Goal: Transaction & Acquisition: Purchase product/service

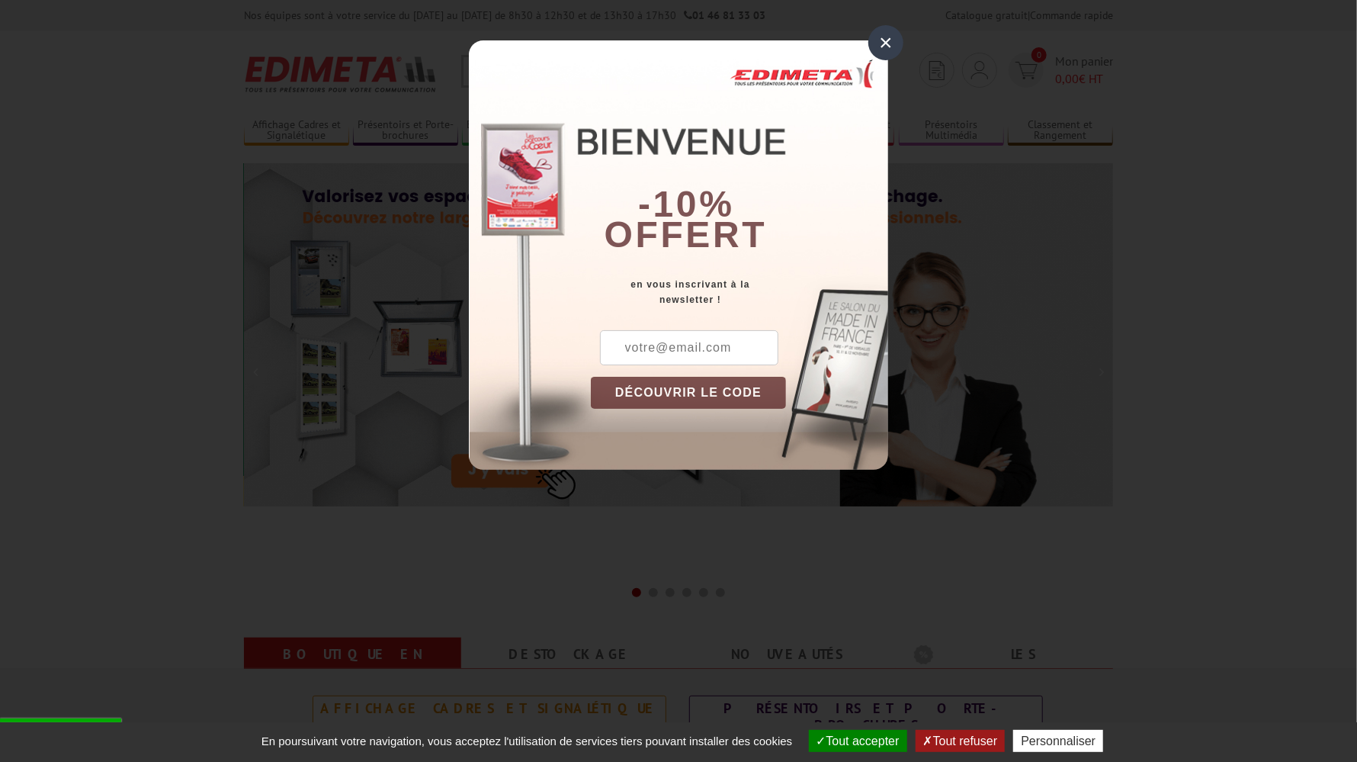
scroll to position [229, 0]
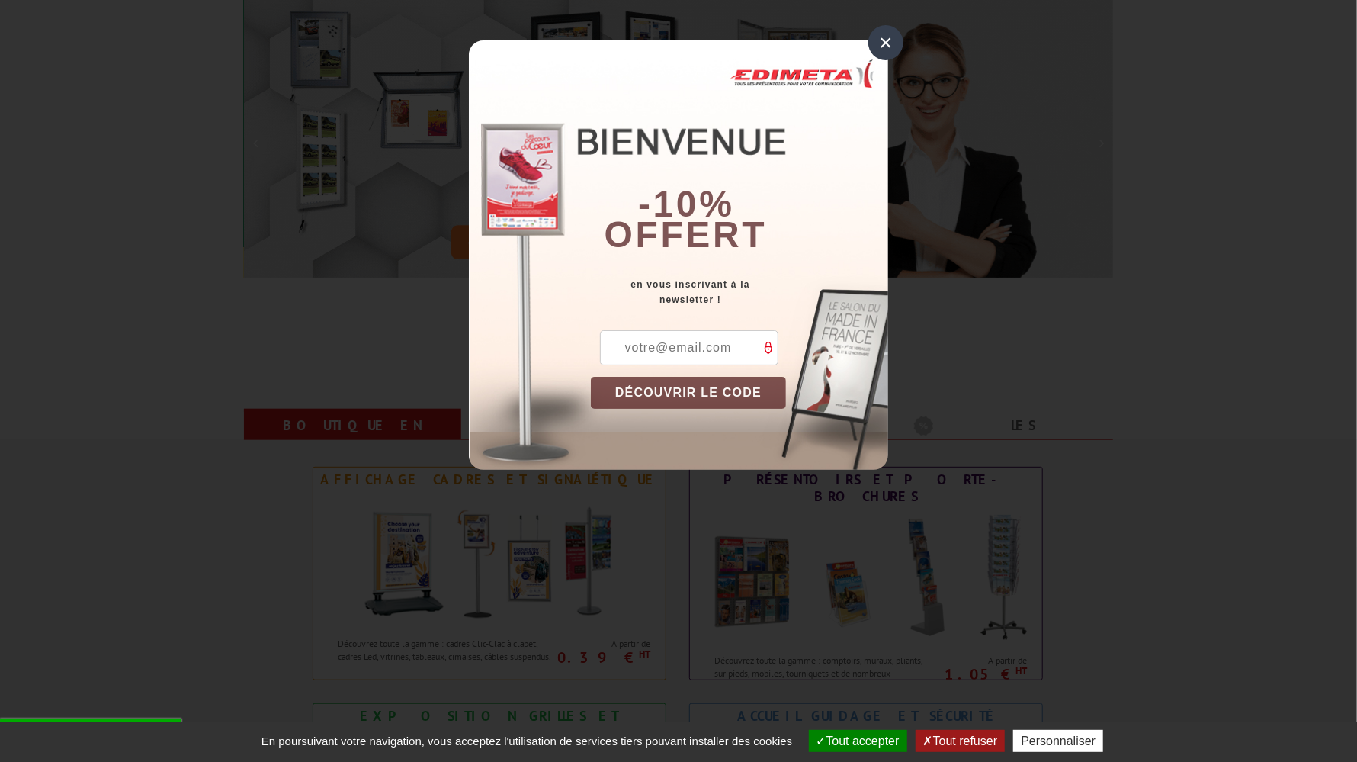
click at [685, 348] on input "text" at bounding box center [689, 347] width 178 height 35
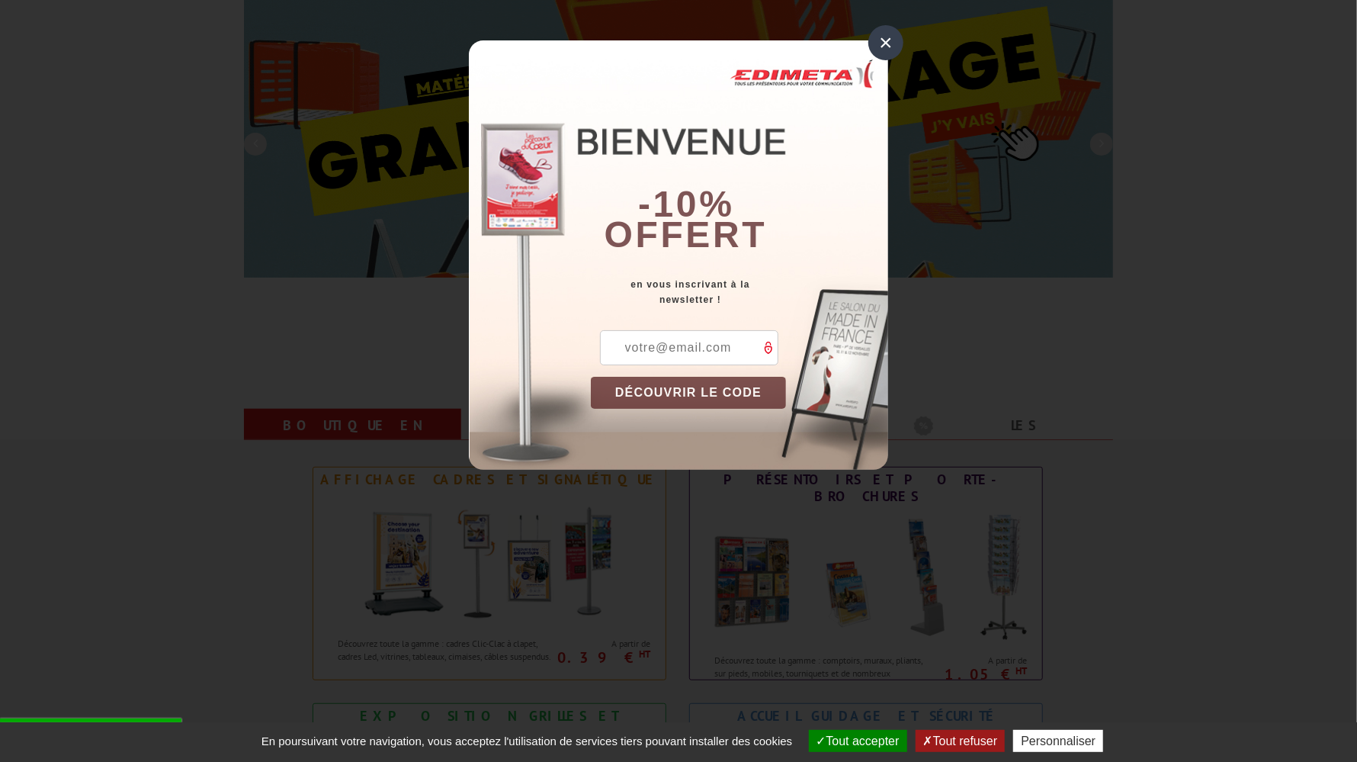
type input "afrneuflize08@gmail.com"
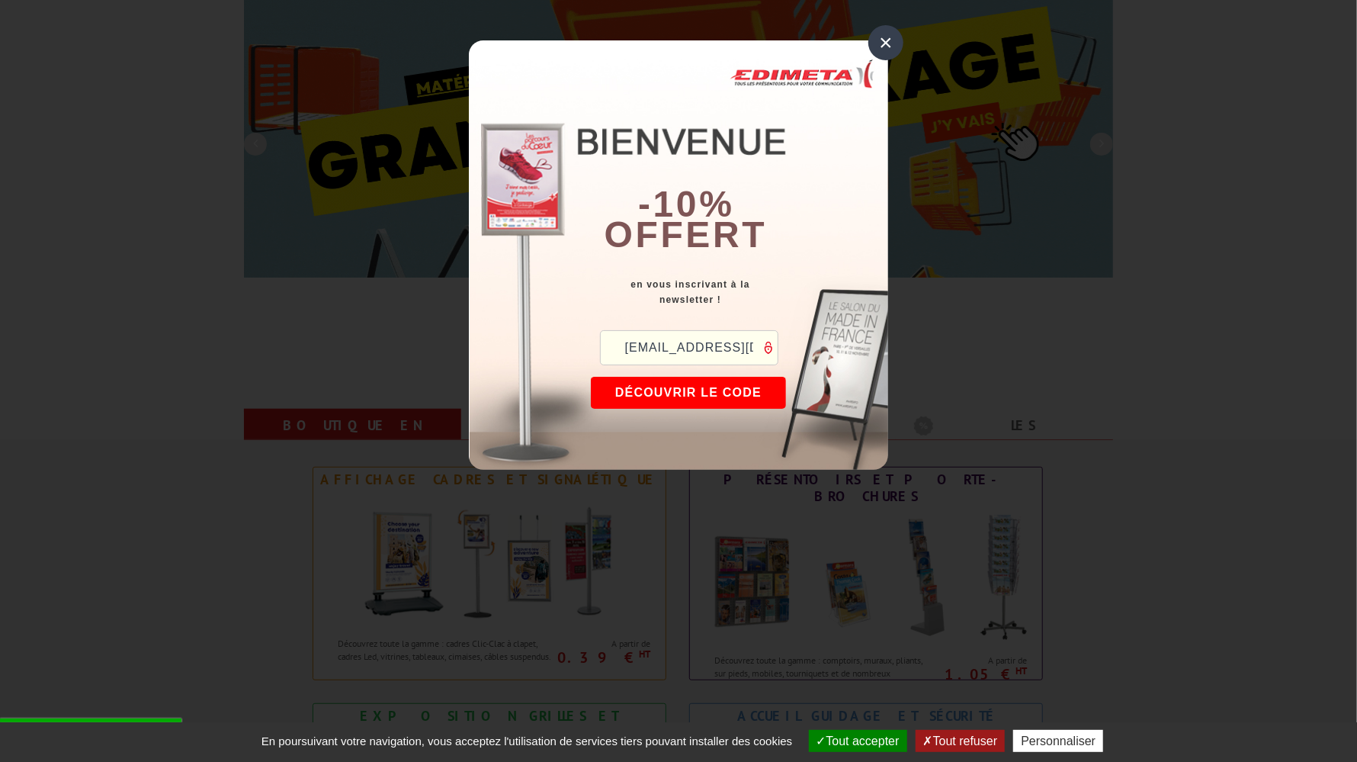
click at [694, 390] on button "DÉCOUVRIR LE CODE" at bounding box center [688, 393] width 195 height 32
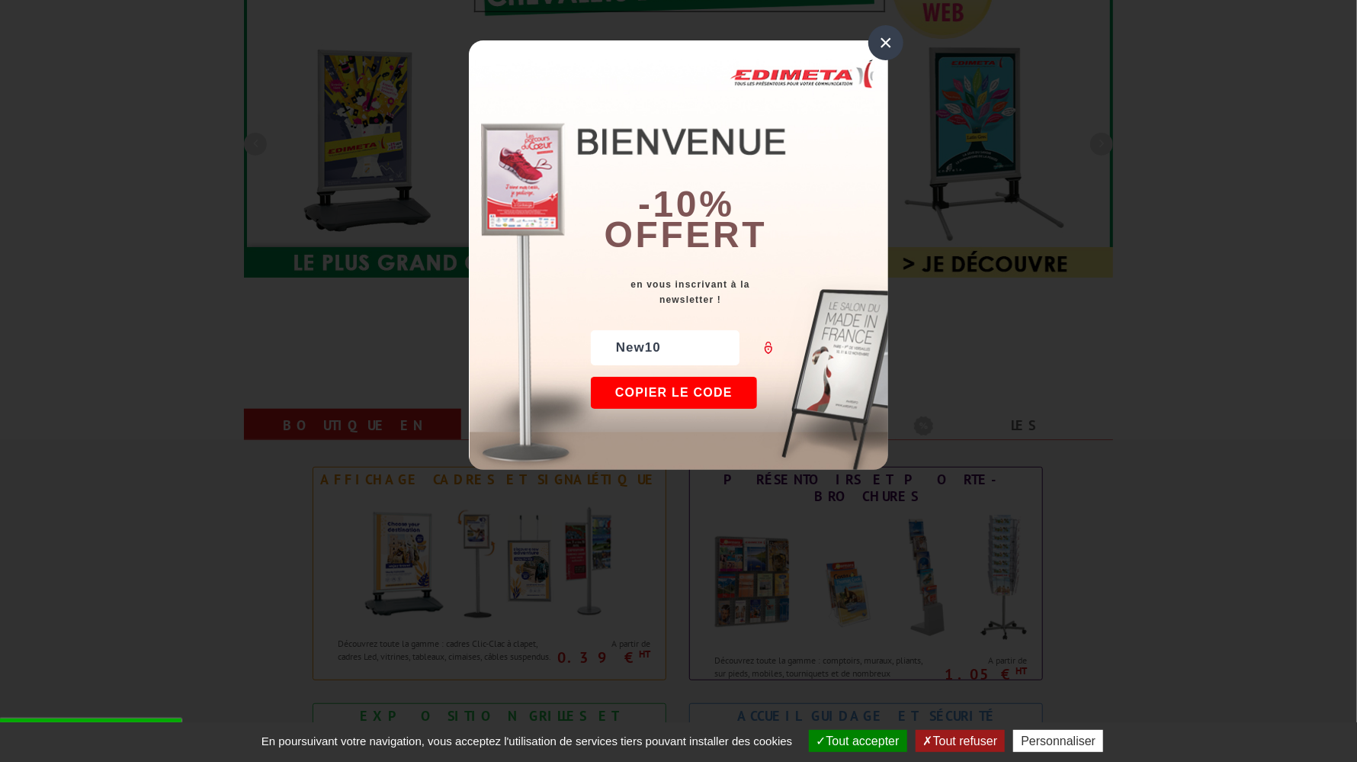
click at [671, 386] on button "Copier le code" at bounding box center [674, 393] width 166 height 32
click at [668, 385] on button "Continuer sur edimeta.fr" at bounding box center [730, 393] width 279 height 32
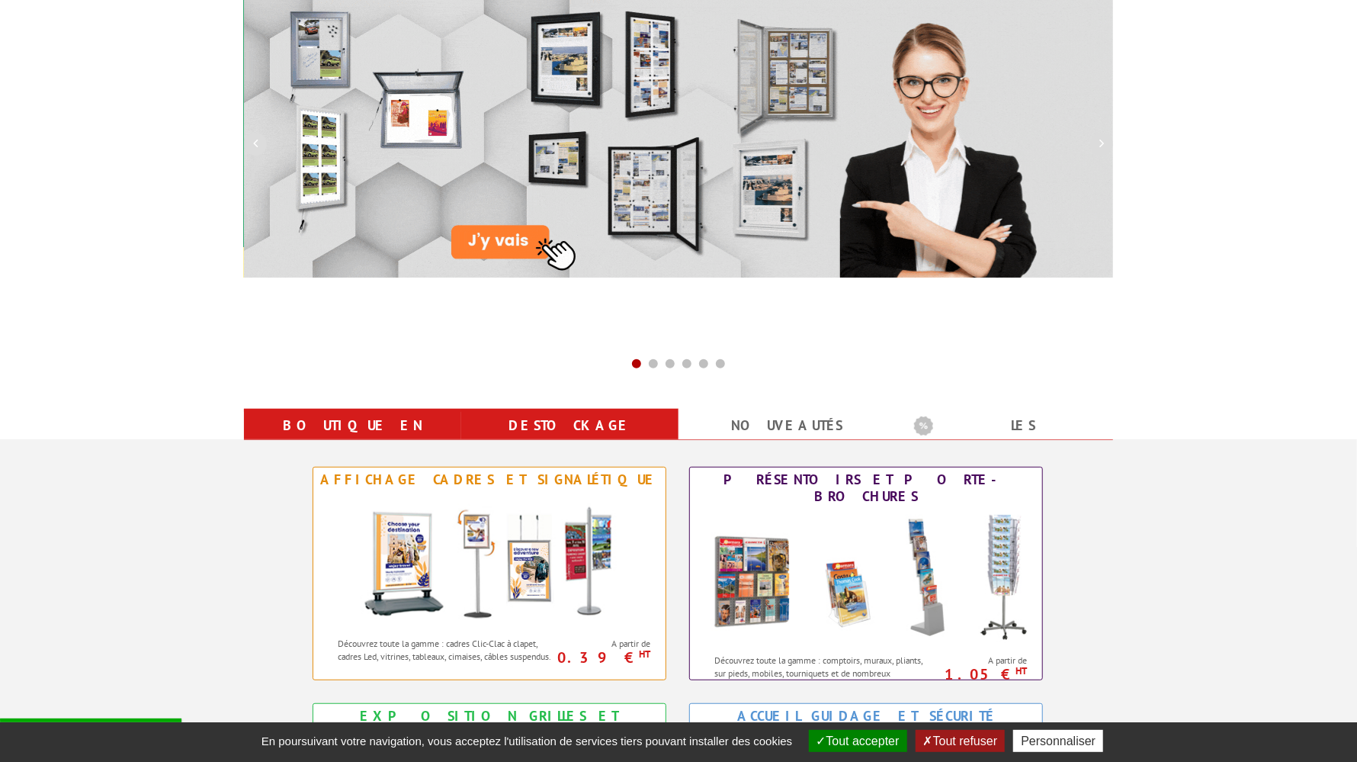
click at [570, 427] on link "Destockage" at bounding box center [569, 425] width 181 height 27
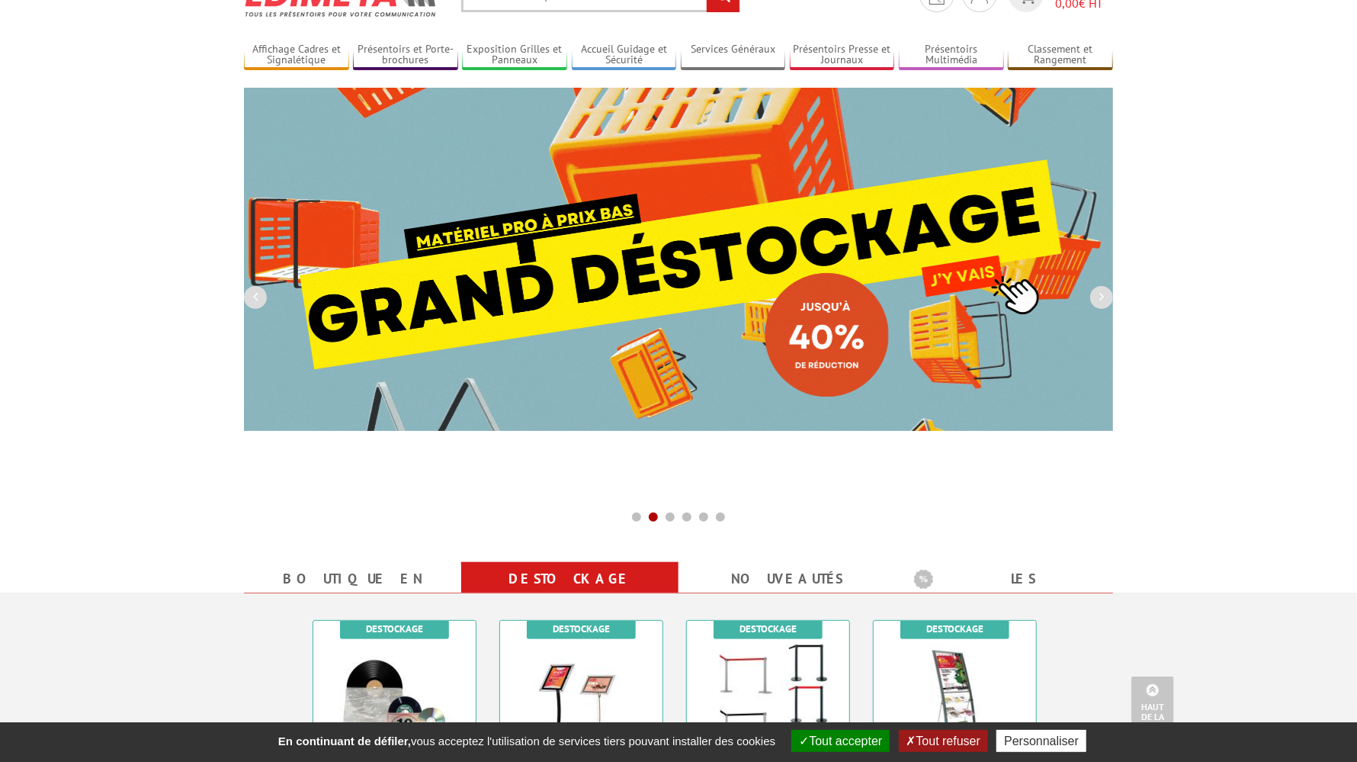
scroll to position [0, 0]
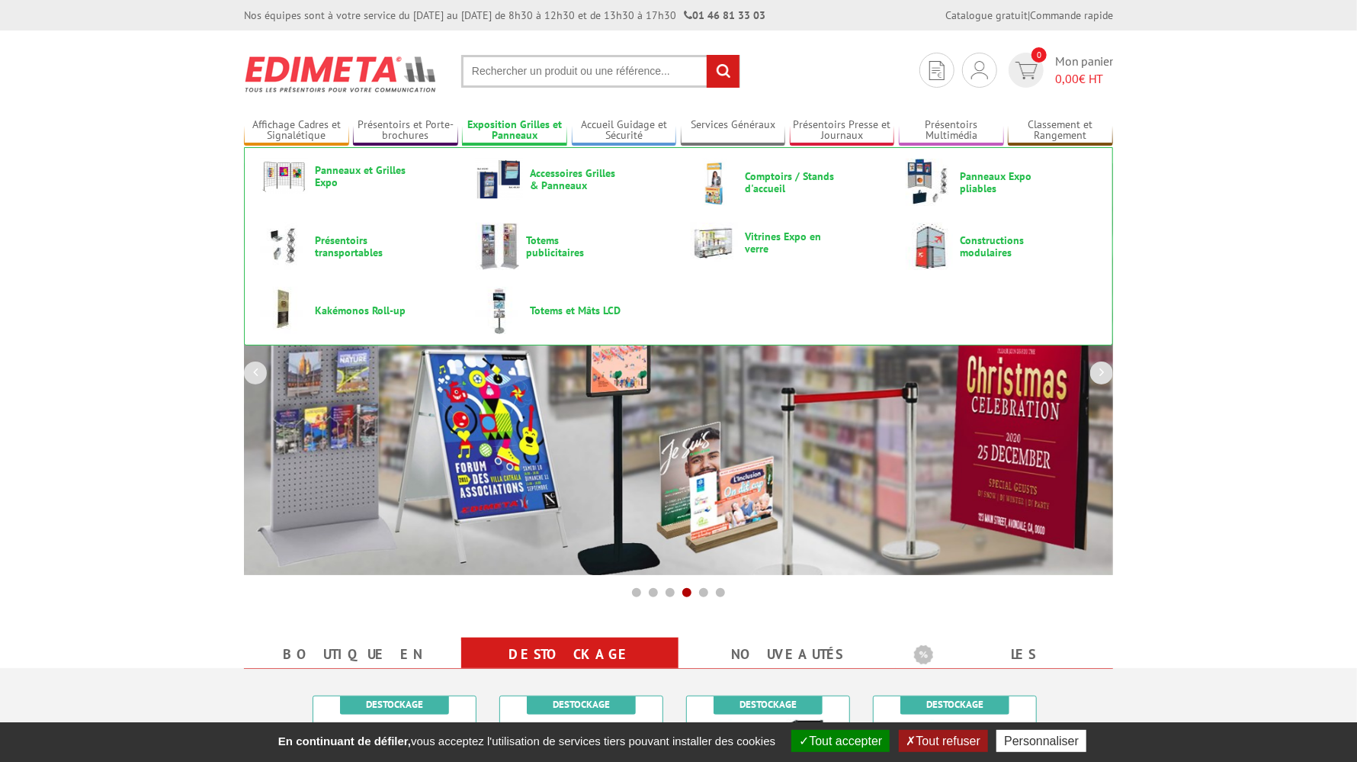
click at [504, 126] on link "Exposition Grilles et Panneaux" at bounding box center [514, 130] width 105 height 25
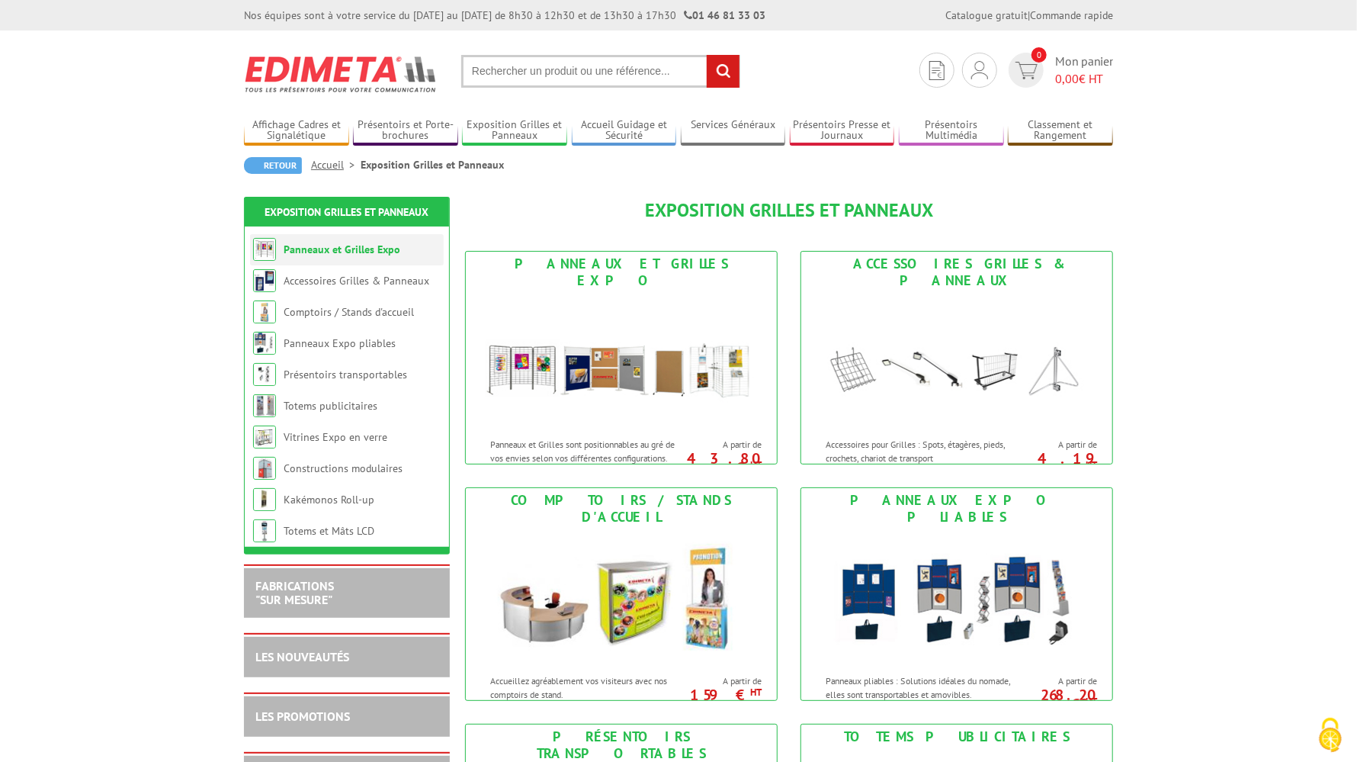
click at [358, 247] on link "Panneaux et Grilles Expo" at bounding box center [342, 249] width 117 height 14
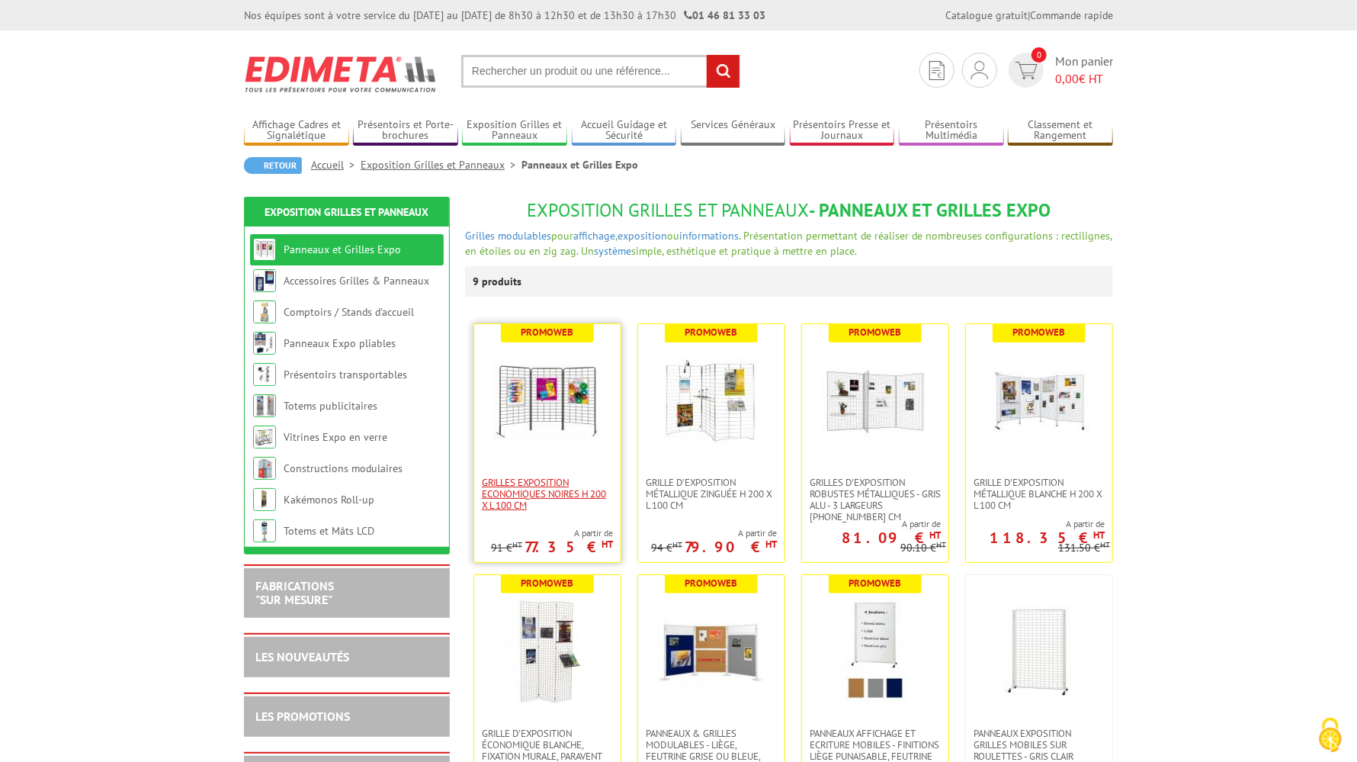
click at [534, 480] on span "Grilles Exposition Economiques Noires H 200 x L 100 cm" at bounding box center [547, 493] width 131 height 34
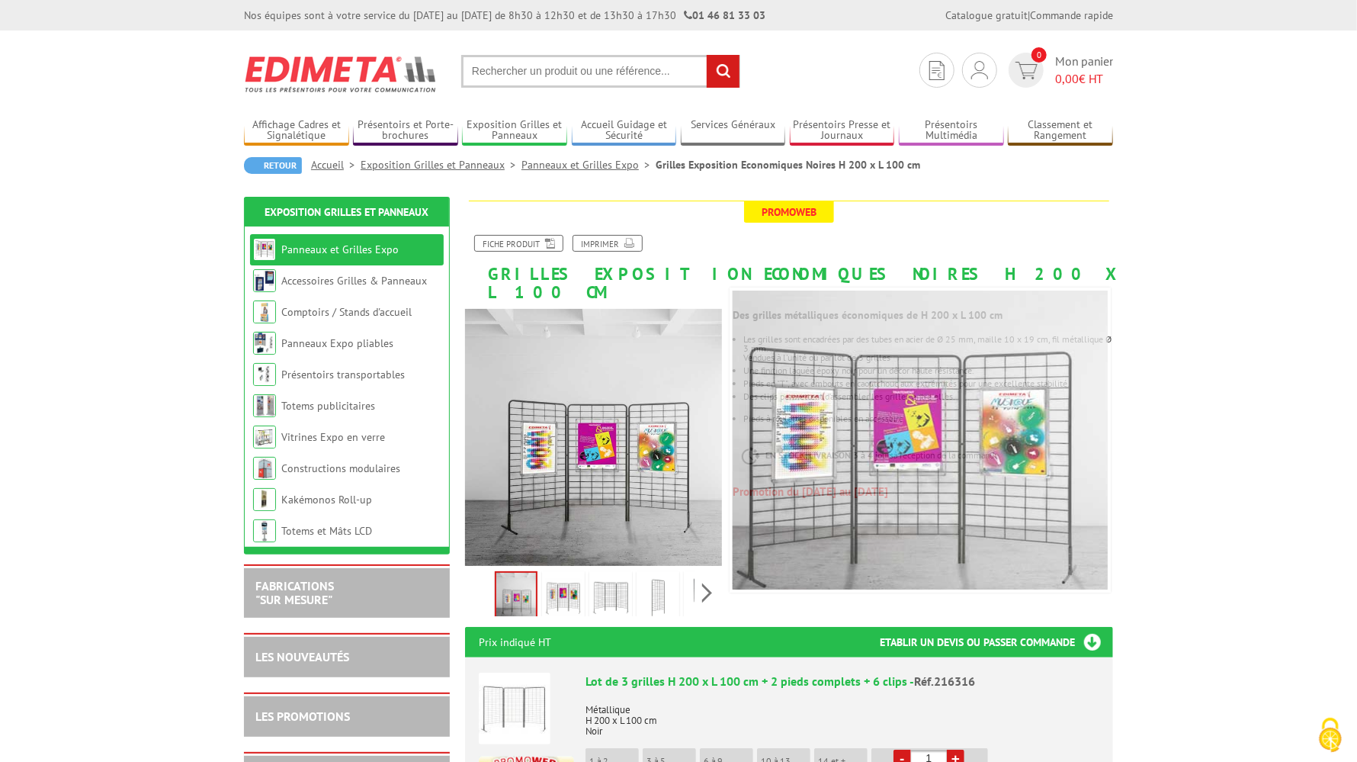
click at [568, 577] on img at bounding box center [563, 597] width 37 height 47
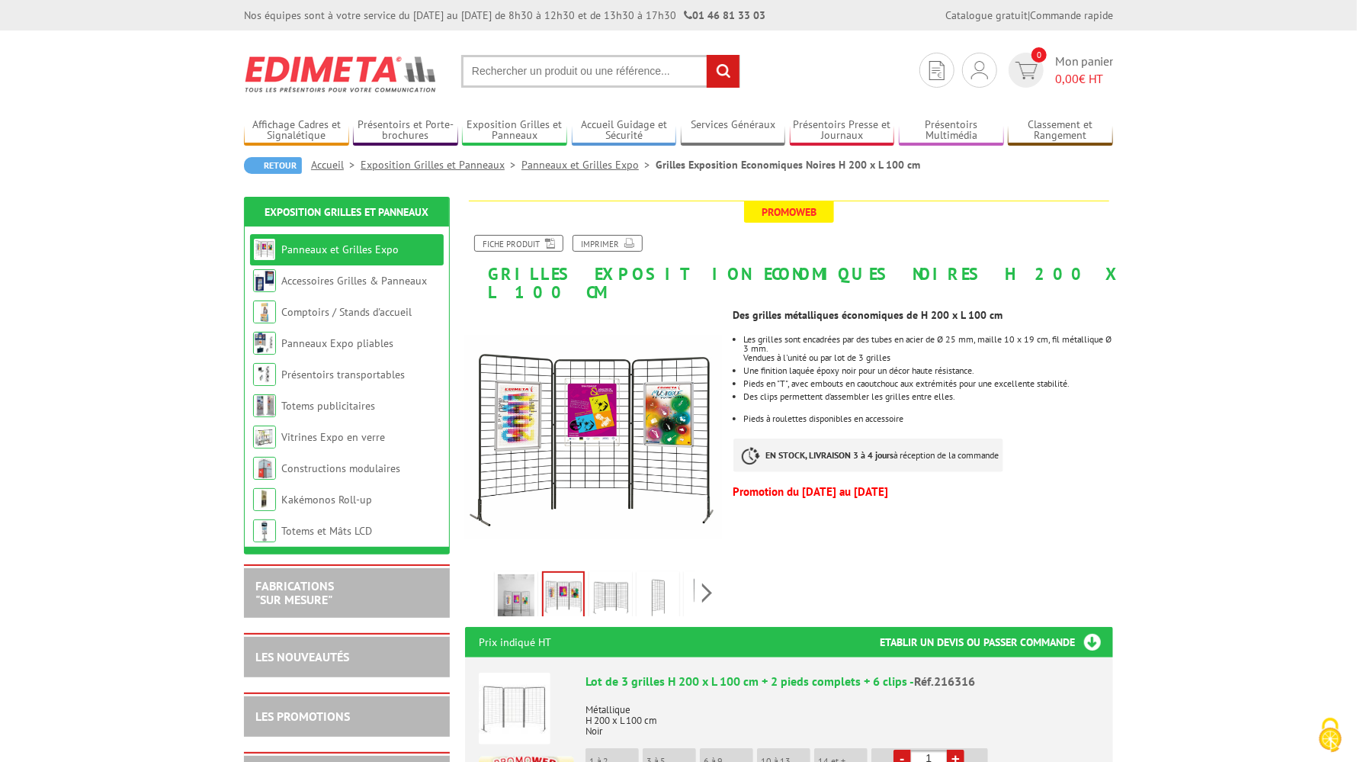
click at [610, 576] on img at bounding box center [610, 597] width 37 height 47
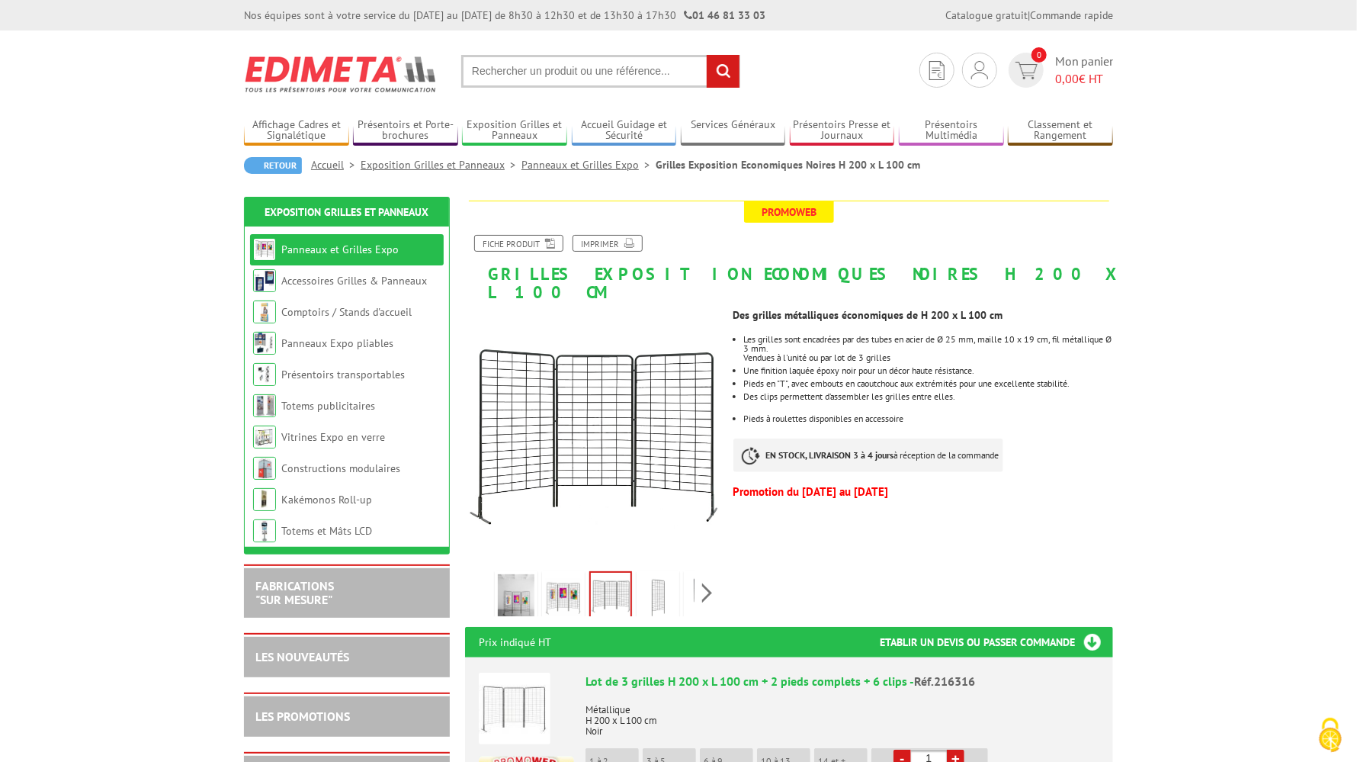
click at [659, 581] on img at bounding box center [658, 597] width 37 height 47
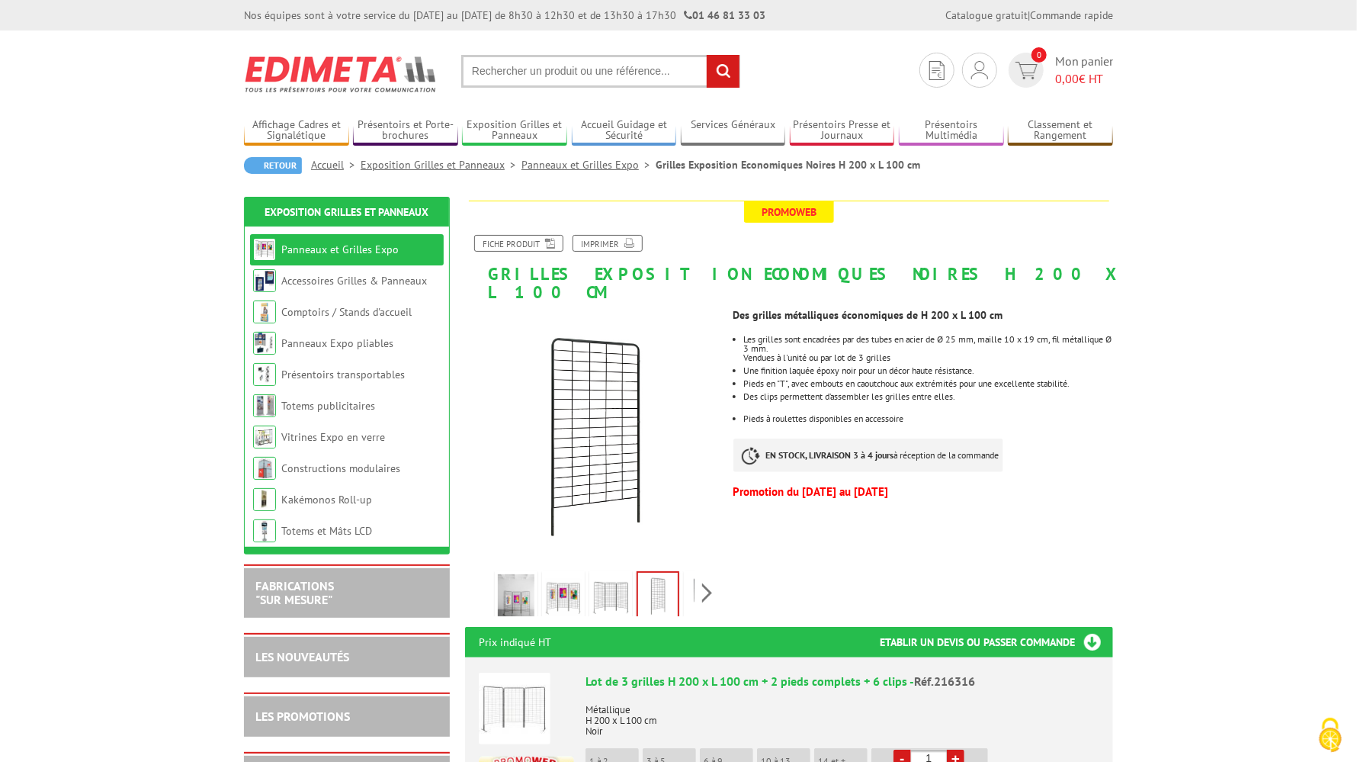
scroll to position [229, 0]
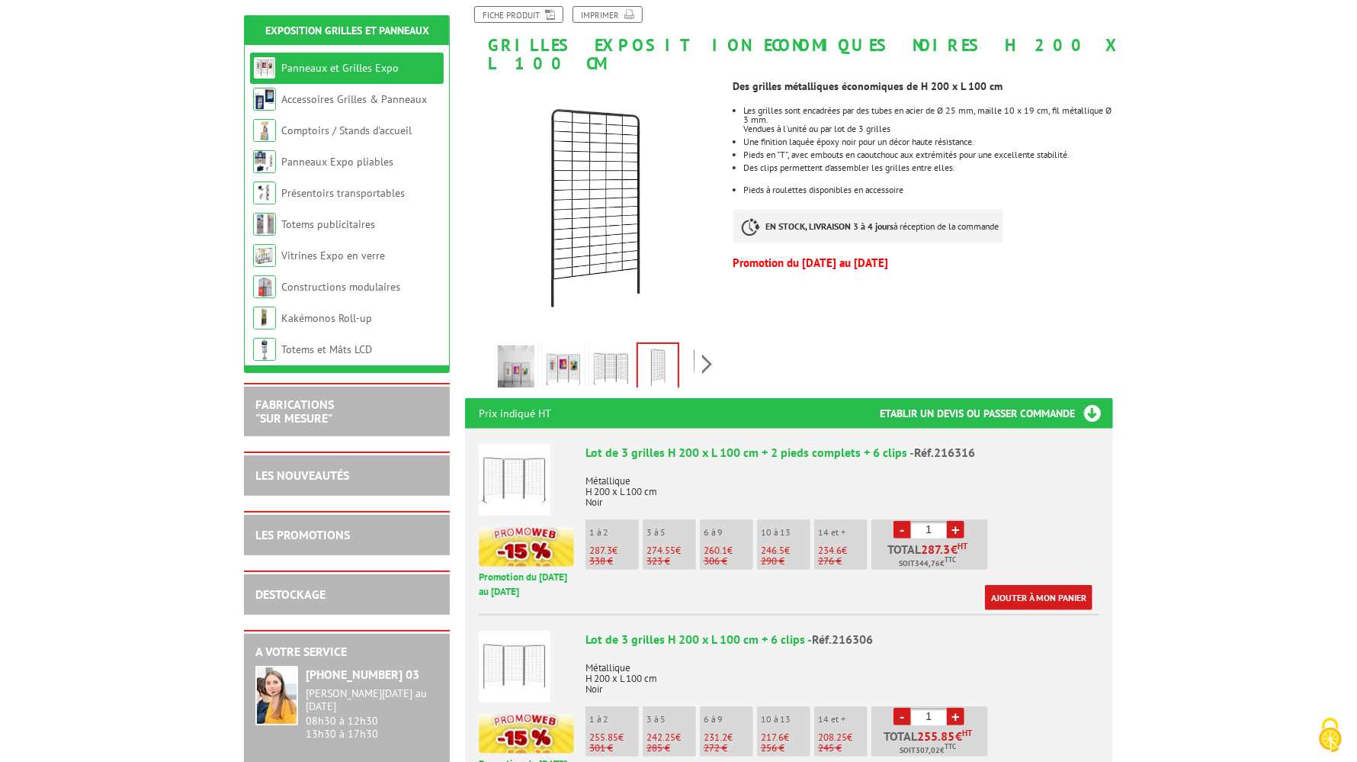
click at [607, 524] on li "1 à 2 287.3 € 338 €" at bounding box center [611, 544] width 53 height 50
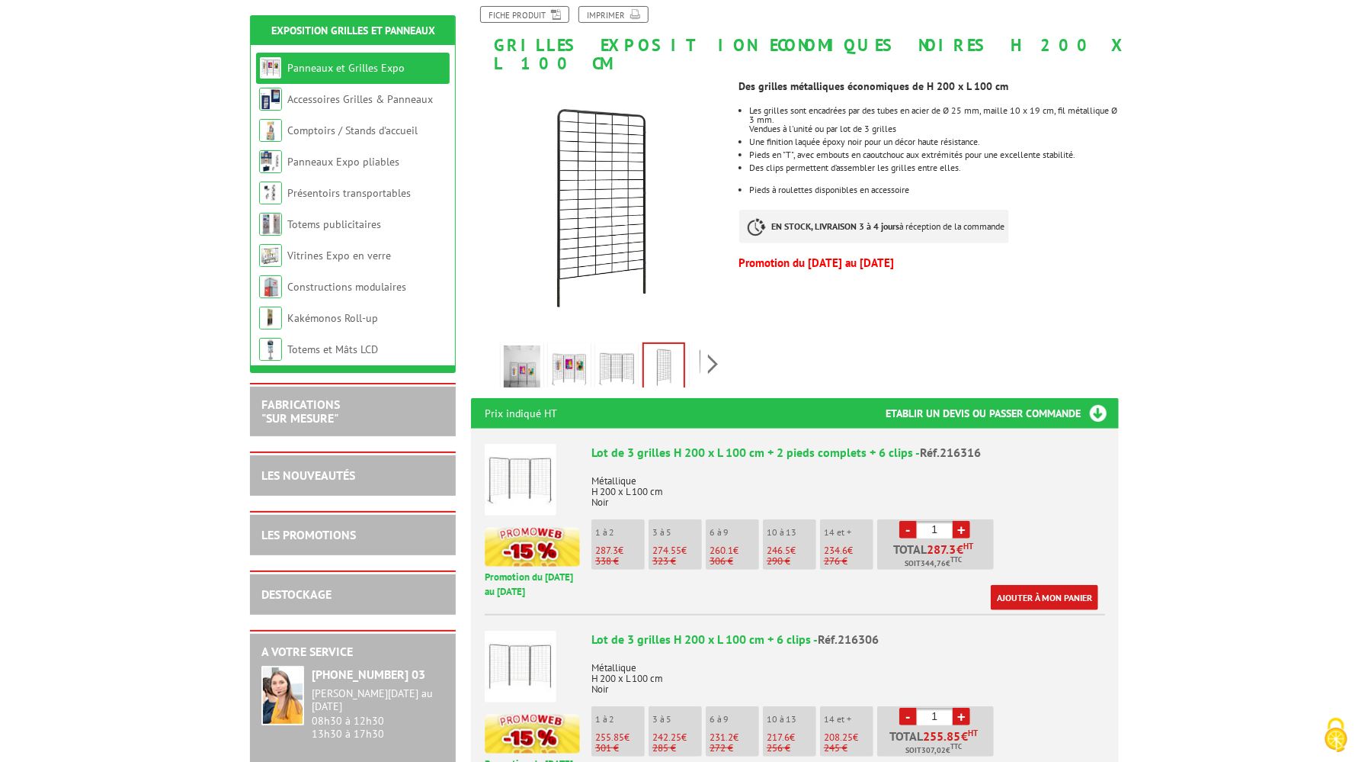
scroll to position [304, 0]
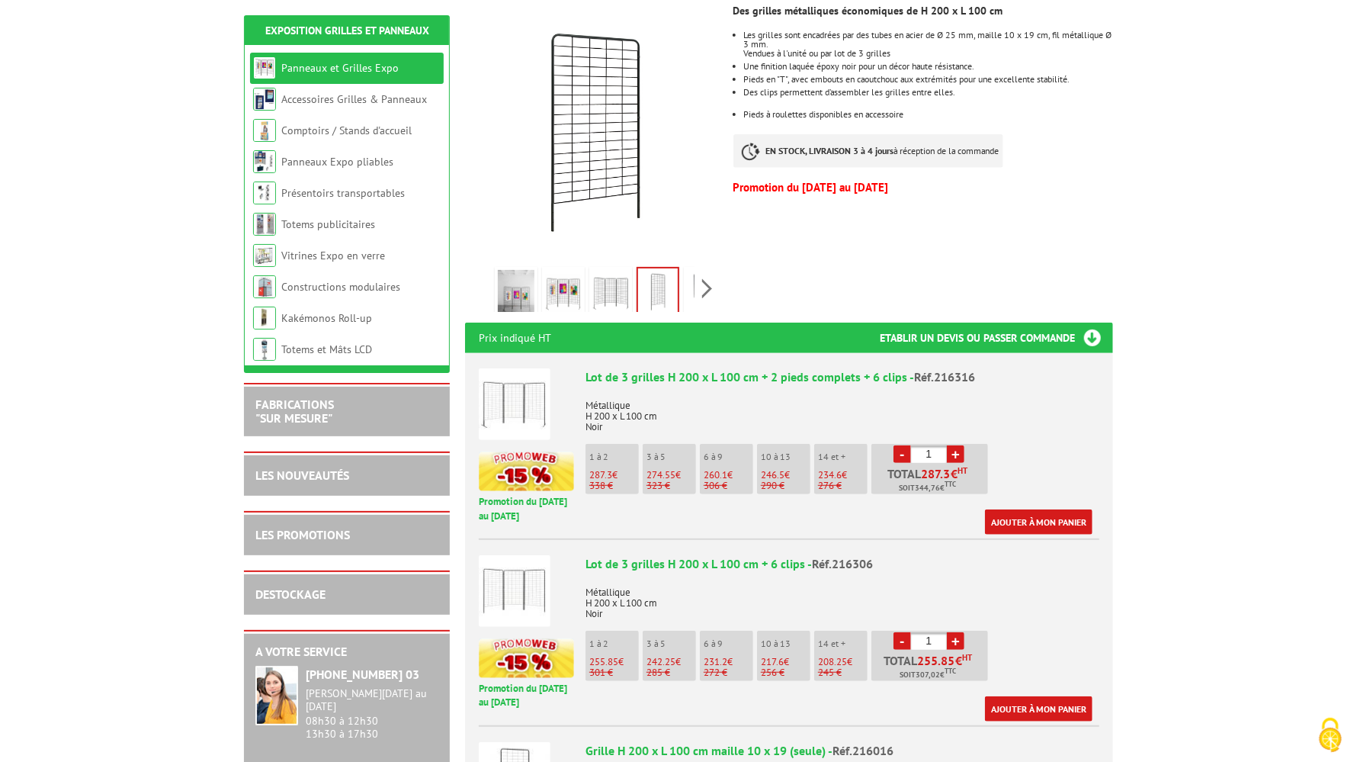
click at [954, 445] on link "+" at bounding box center [956, 454] width 18 height 18
click at [899, 445] on link "-" at bounding box center [902, 454] width 18 height 18
click at [957, 445] on link "+" at bounding box center [956, 454] width 18 height 18
type input "2"
click at [1049, 509] on link "Ajouter à mon panier" at bounding box center [1038, 521] width 107 height 25
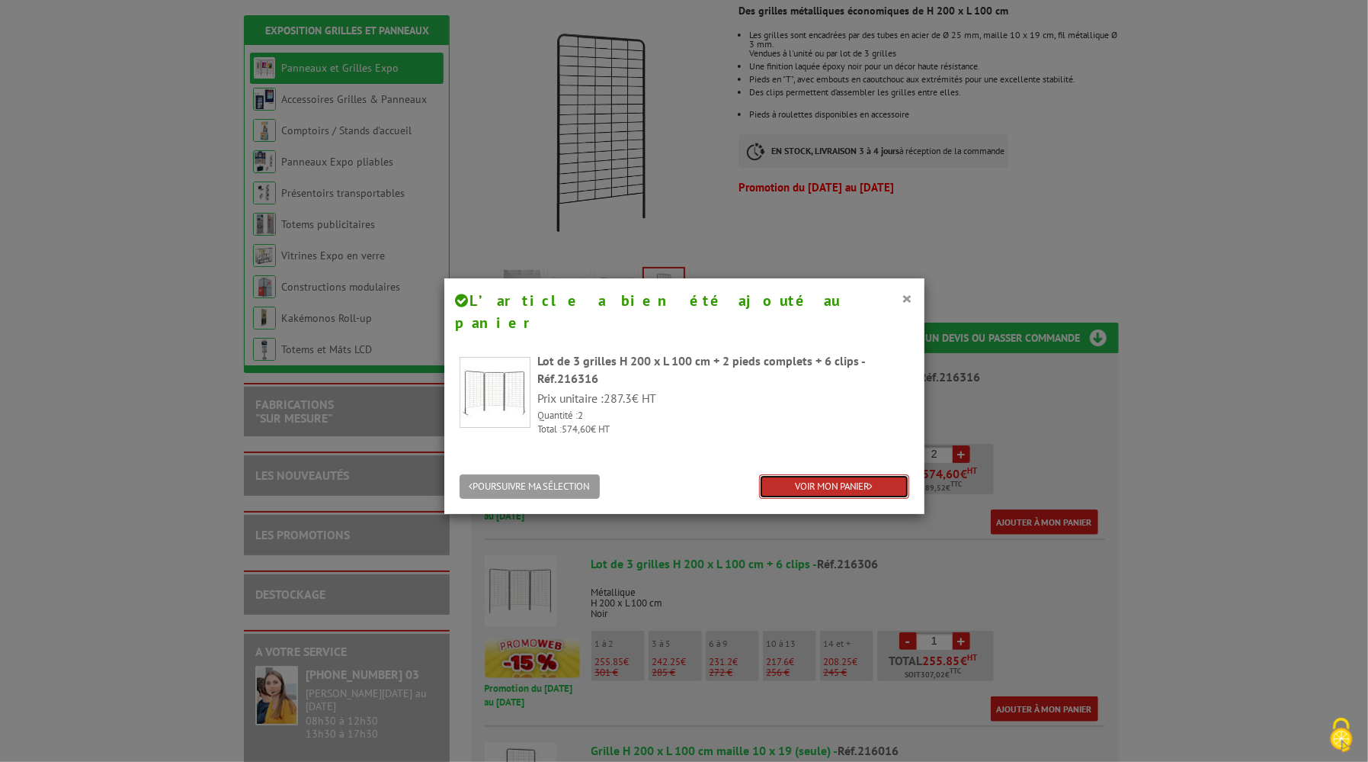
click at [830, 474] on link "VOIR MON PANIER" at bounding box center [834, 486] width 150 height 25
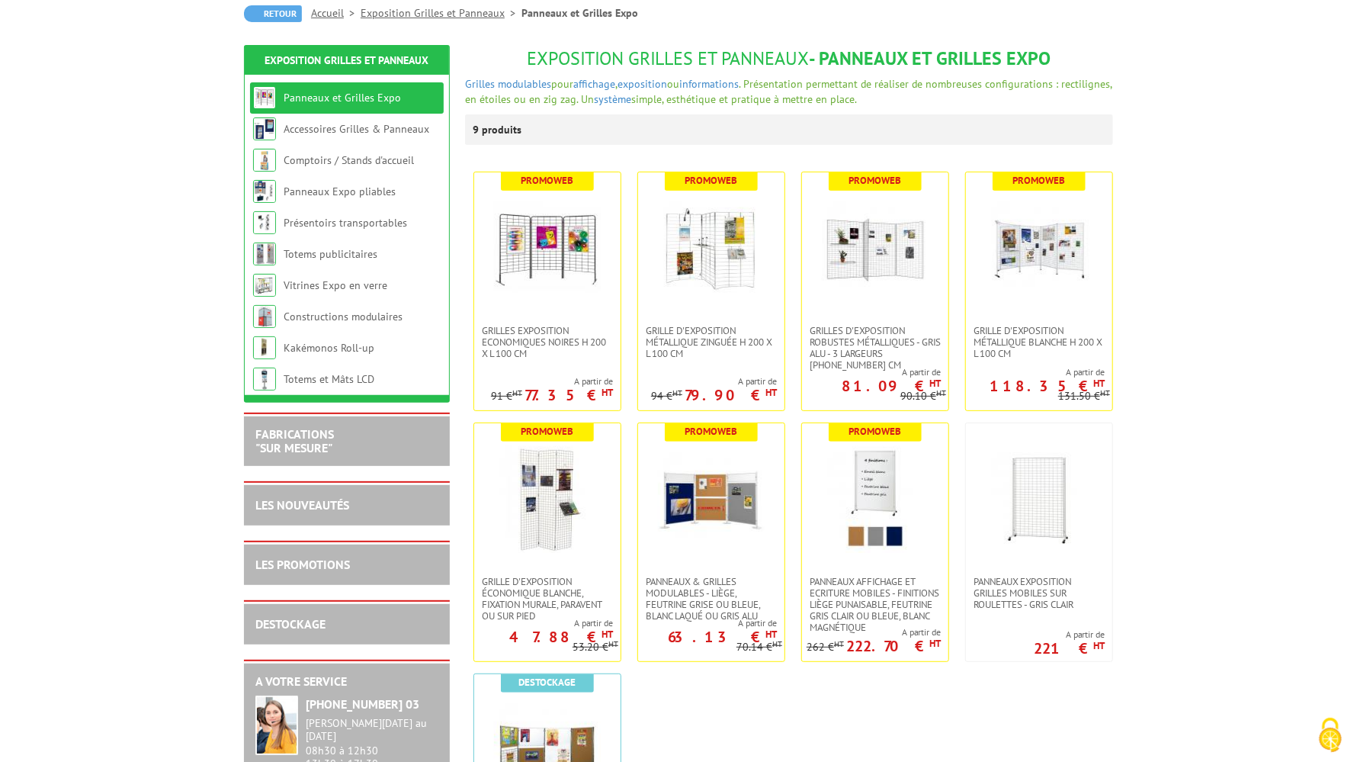
scroll to position [304, 0]
